Goal: Task Accomplishment & Management: Use online tool/utility

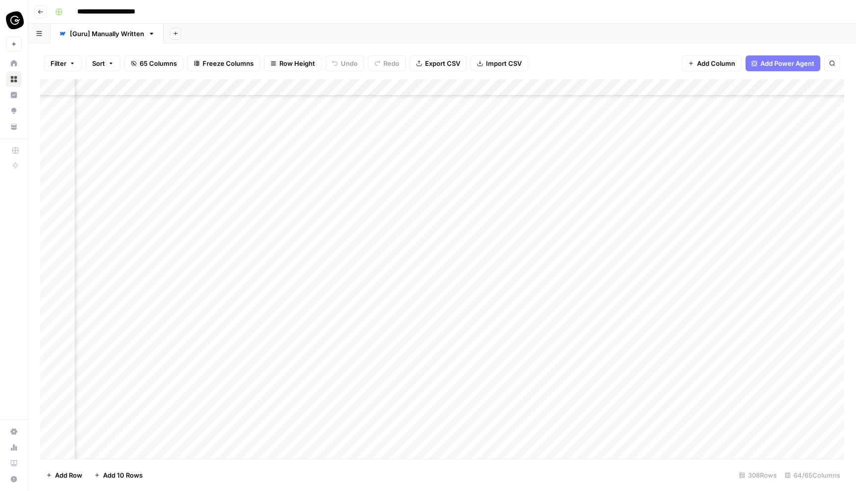
scroll to position [99, 1745]
click at [284, 140] on div "Add Column" at bounding box center [442, 269] width 804 height 380
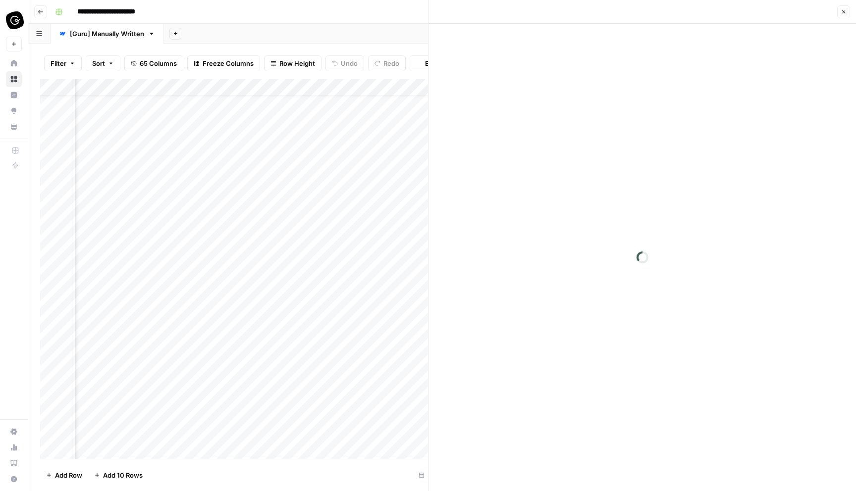
scroll to position [17, 1672]
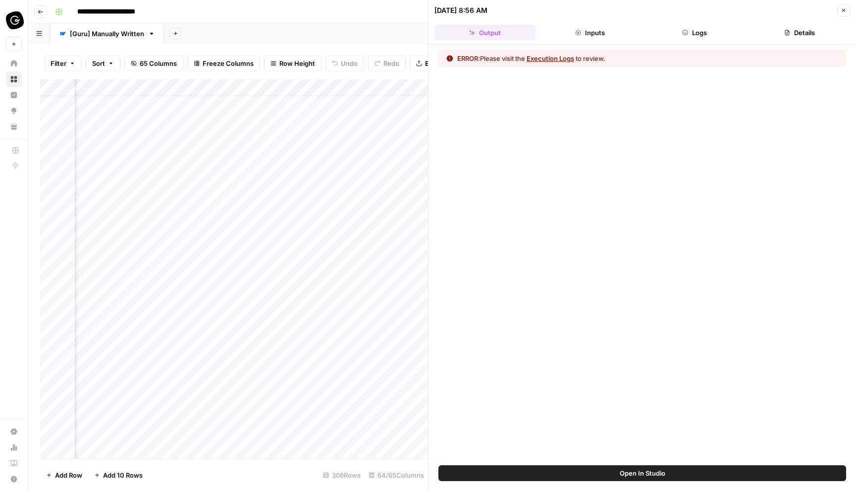
click at [846, 6] on button "Close" at bounding box center [843, 10] width 13 height 13
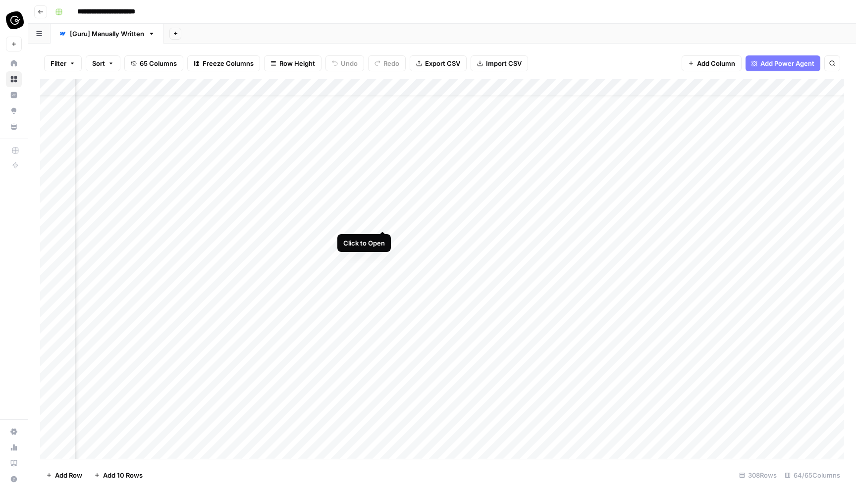
click at [383, 222] on div "Add Column" at bounding box center [442, 269] width 804 height 380
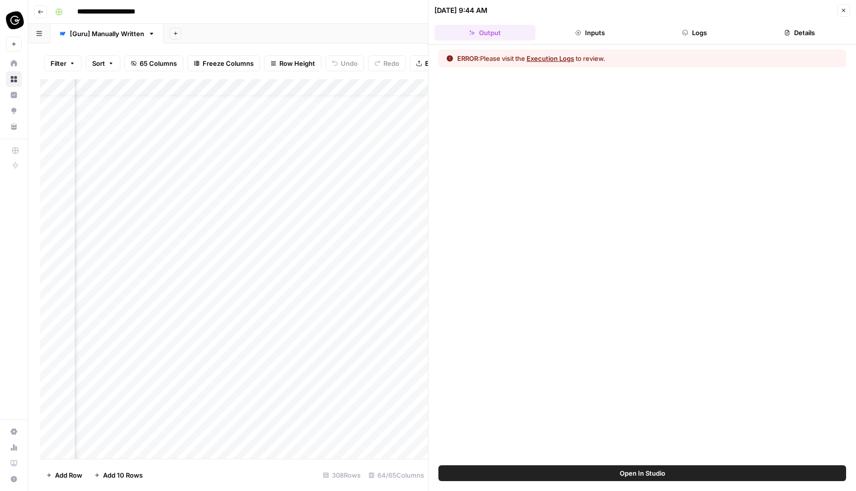
click at [551, 58] on button "Execution Logs" at bounding box center [551, 58] width 48 height 10
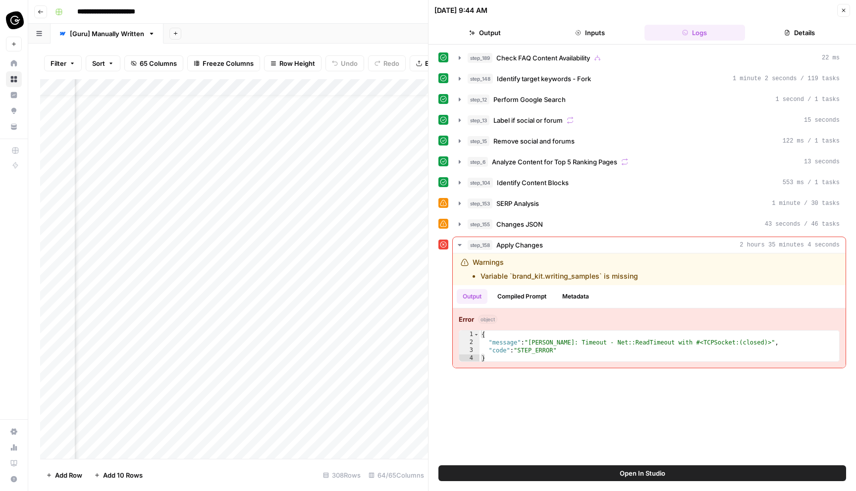
click at [846, 7] on icon "button" at bounding box center [844, 10] width 6 height 6
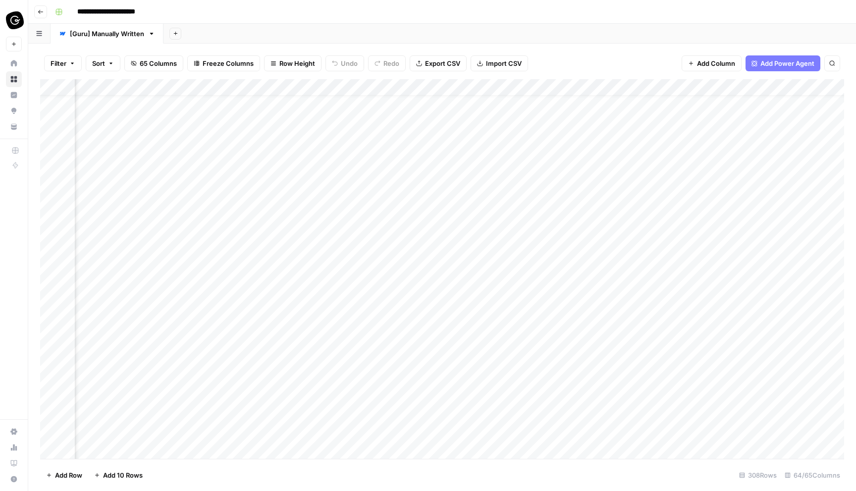
click at [354, 240] on div "Add Column" at bounding box center [442, 269] width 804 height 380
click at [351, 255] on div "Add Column" at bounding box center [442, 269] width 804 height 380
click at [351, 273] on div "Add Column" at bounding box center [442, 269] width 804 height 380
click at [350, 255] on div "Add Column" at bounding box center [442, 269] width 804 height 380
